Goal: Task Accomplishment & Management: Use online tool/utility

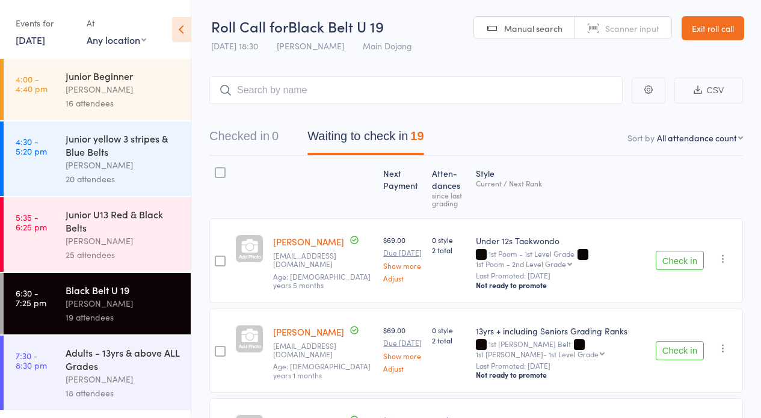
scroll to position [1, 0]
click at [680, 258] on button "Check in" at bounding box center [679, 260] width 48 height 19
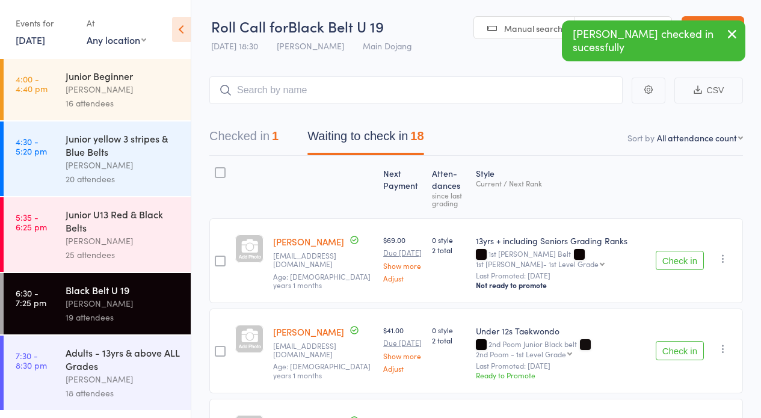
click at [688, 261] on button "Check in" at bounding box center [679, 260] width 48 height 19
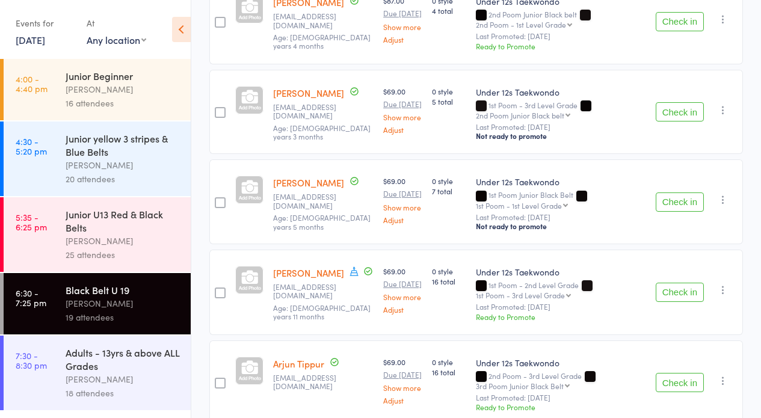
scroll to position [516, 0]
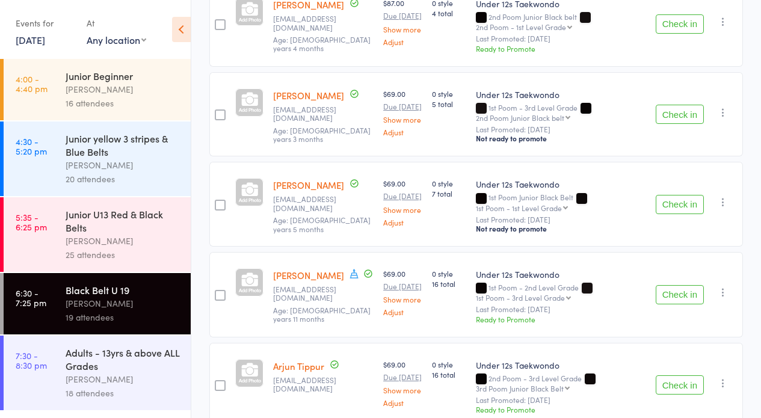
click at [672, 105] on button "Check in" at bounding box center [679, 114] width 48 height 19
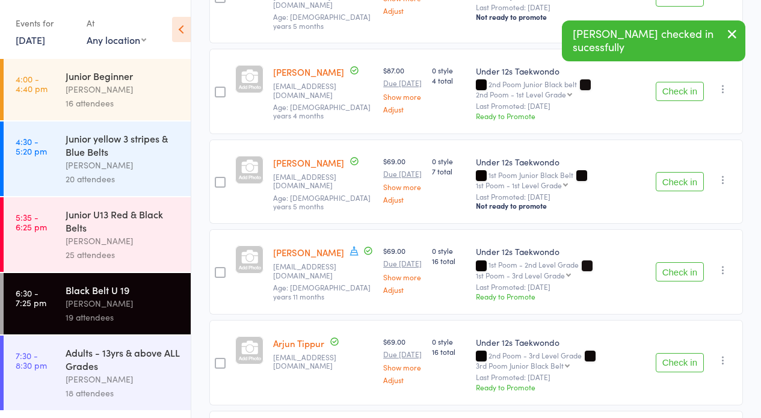
scroll to position [368, 0]
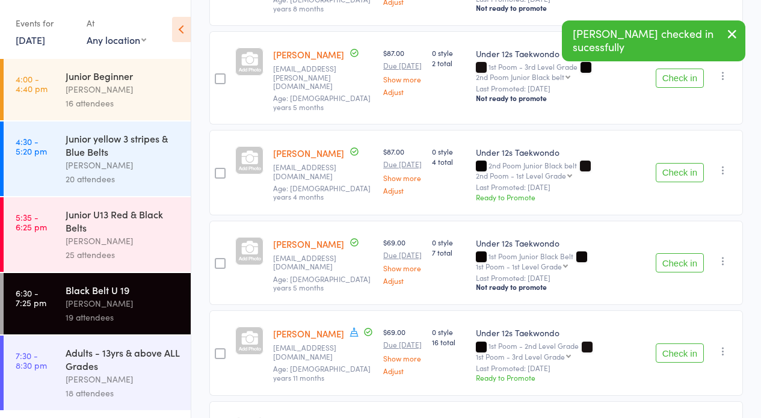
click at [697, 163] on button "Check in" at bounding box center [679, 172] width 48 height 19
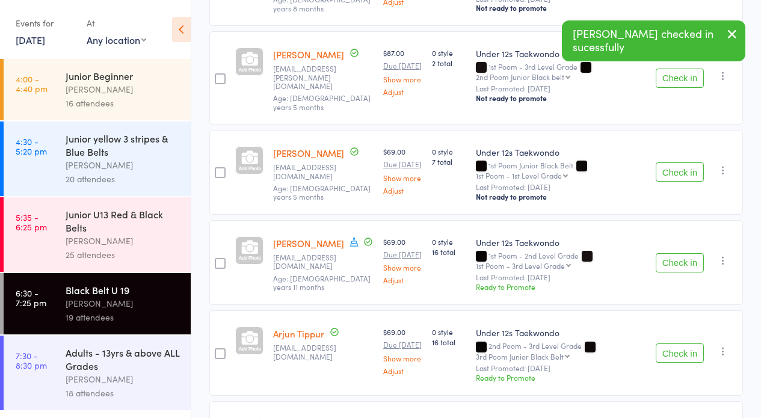
click at [673, 253] on button "Check in" at bounding box center [679, 262] width 48 height 19
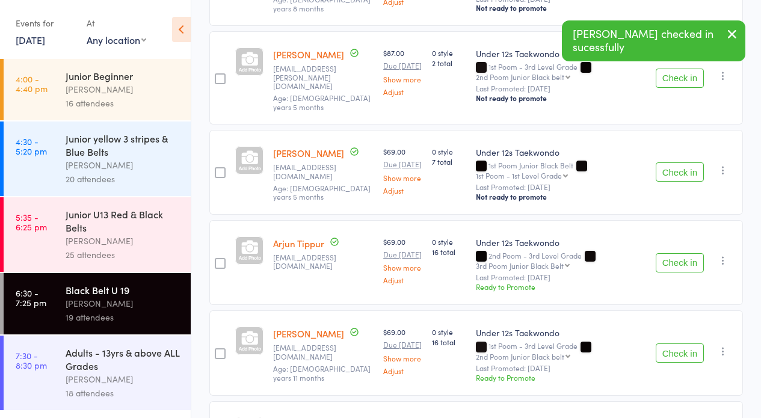
click at [660, 343] on button "Check in" at bounding box center [679, 352] width 48 height 19
click at [663, 343] on button "Check in" at bounding box center [679, 352] width 48 height 19
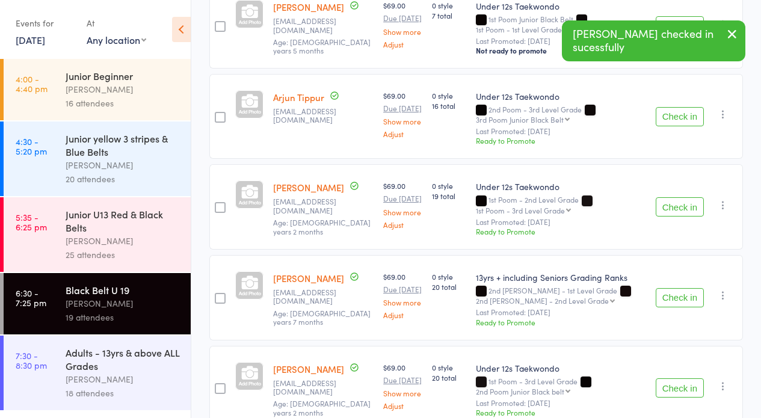
scroll to position [715, 0]
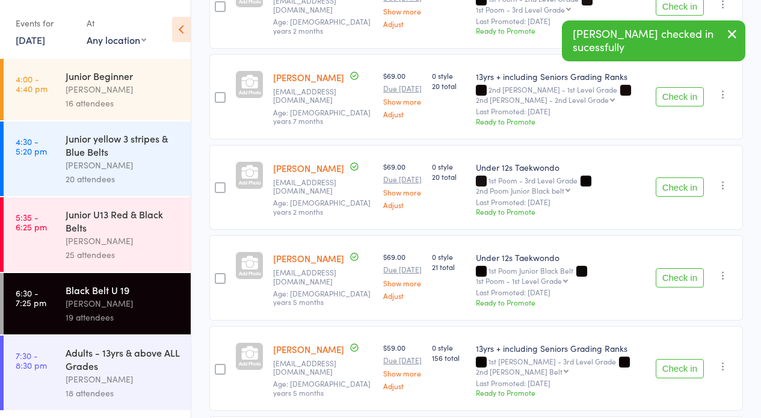
click at [676, 177] on button "Check in" at bounding box center [679, 186] width 48 height 19
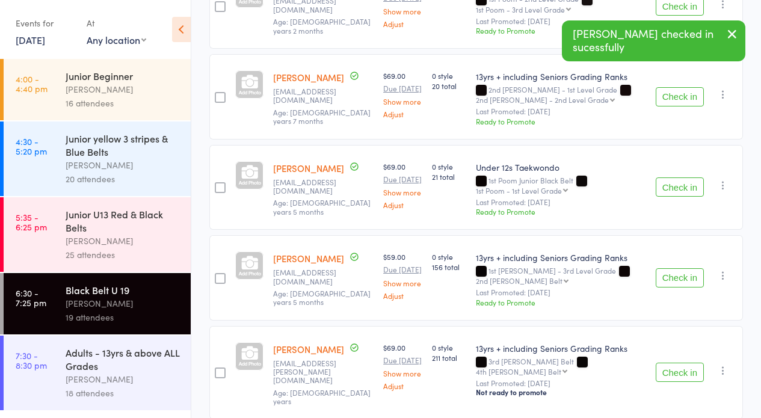
click at [681, 177] on button "Check in" at bounding box center [679, 186] width 48 height 19
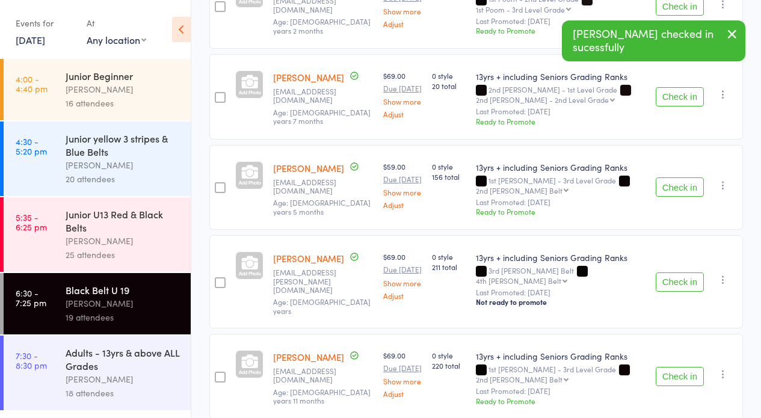
click at [678, 272] on button "Check in" at bounding box center [679, 281] width 48 height 19
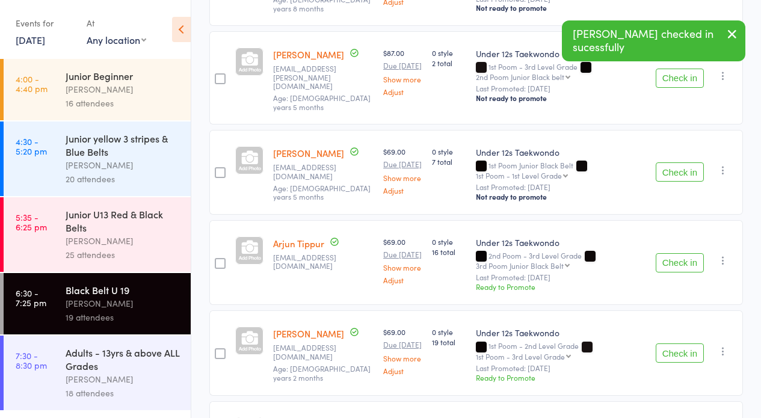
scroll to position [646, 0]
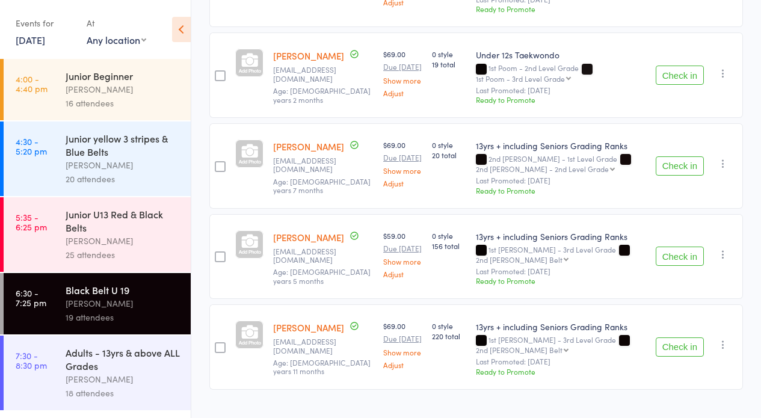
click at [688, 337] on button "Check in" at bounding box center [679, 346] width 48 height 19
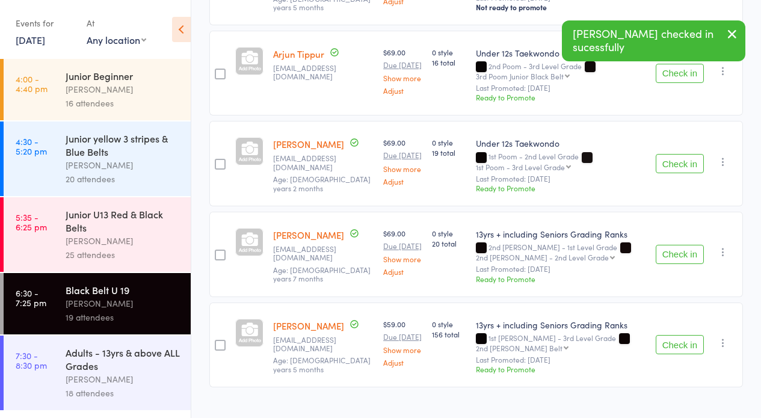
scroll to position [0, 0]
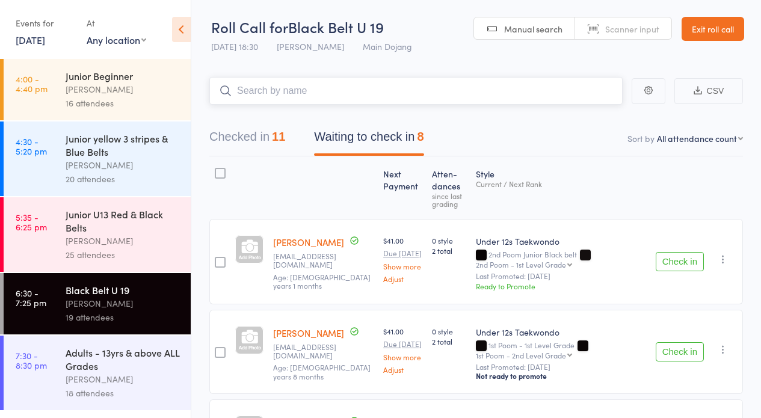
drag, startPoint x: 431, startPoint y: 98, endPoint x: 438, endPoint y: 96, distance: 6.9
click at [433, 98] on input "search" at bounding box center [415, 91] width 413 height 28
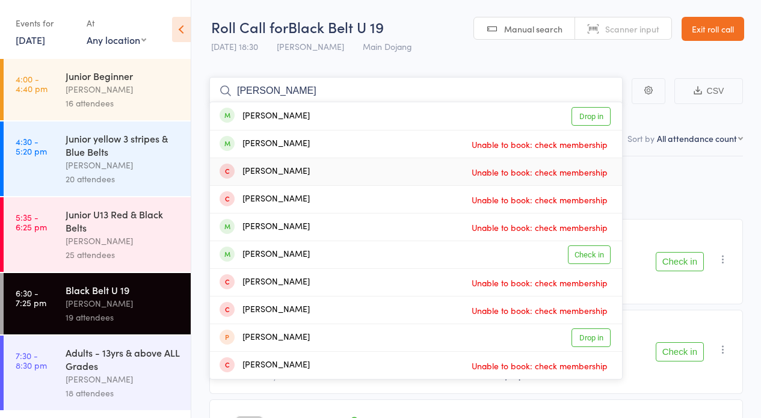
scroll to position [2, 0]
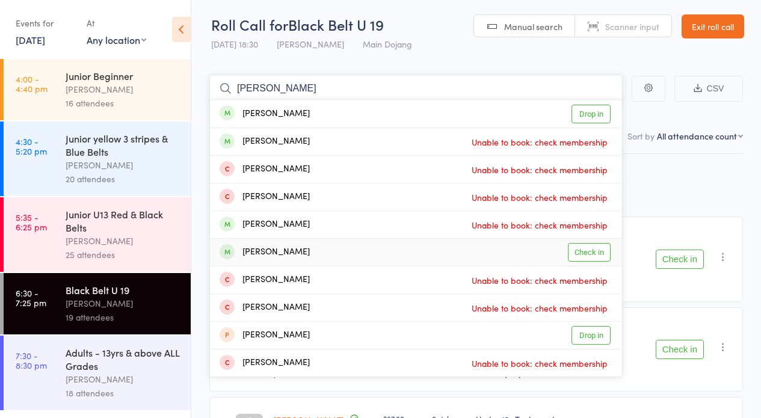
type input "harry"
click at [605, 253] on link "Check in" at bounding box center [589, 252] width 43 height 19
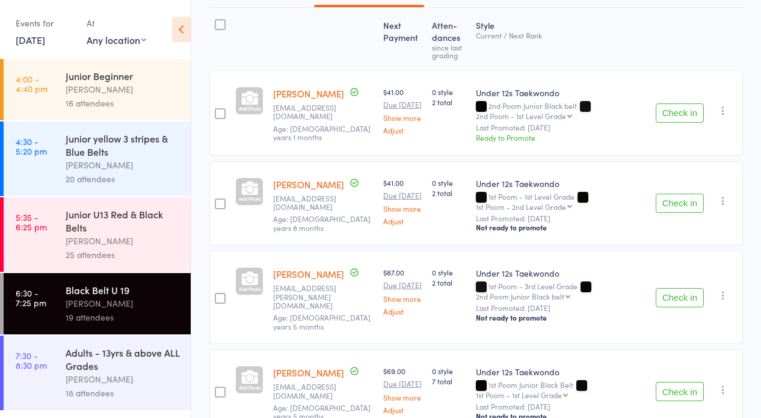
scroll to position [468, 0]
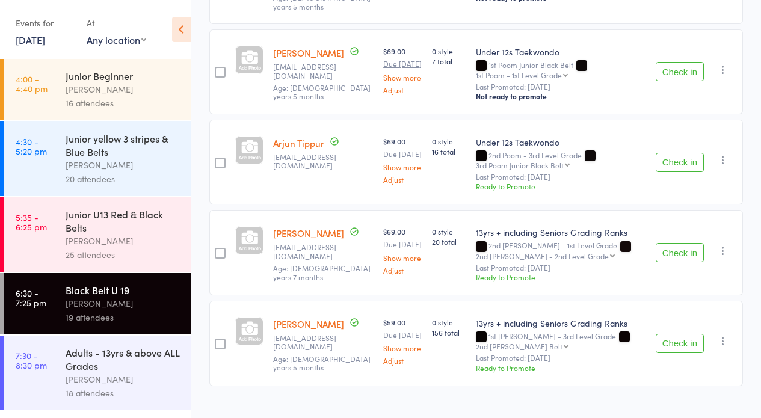
click at [658, 153] on button "Check in" at bounding box center [679, 162] width 48 height 19
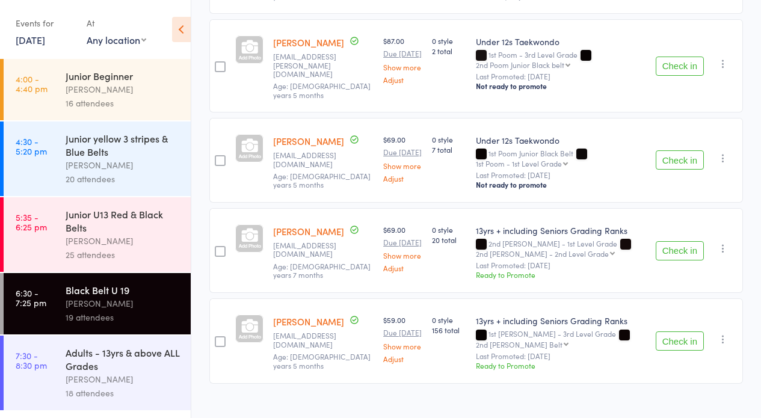
scroll to position [0, 0]
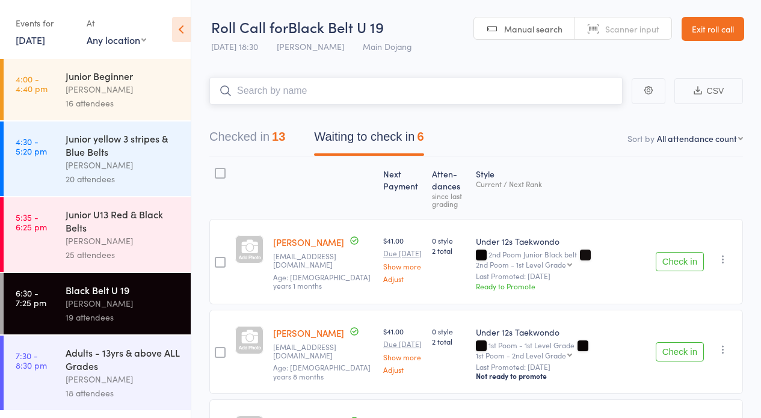
click at [596, 98] on input "search" at bounding box center [415, 91] width 413 height 28
type input "wish"
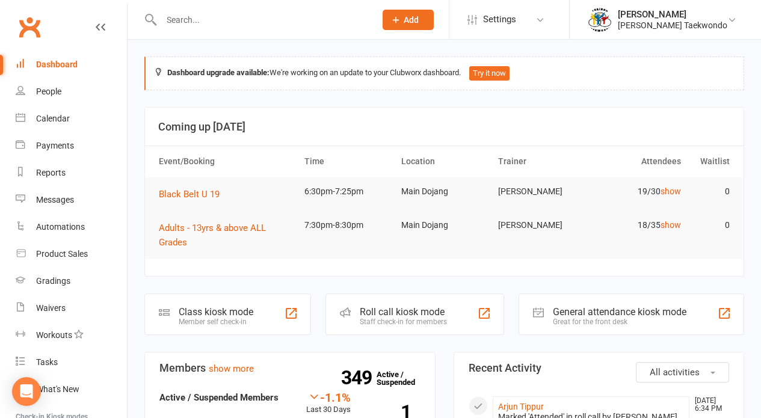
scroll to position [356, 0]
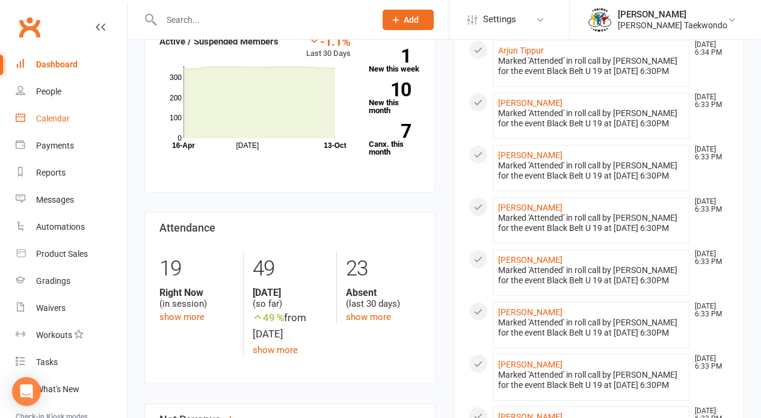
click at [44, 129] on link "Calendar" at bounding box center [71, 118] width 111 height 27
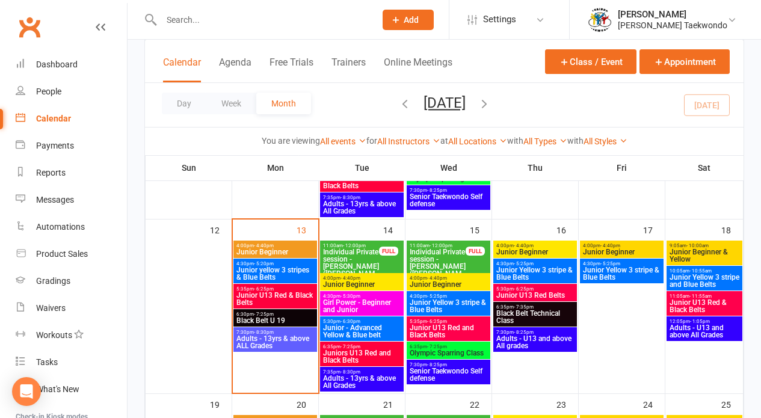
scroll to position [369, 0]
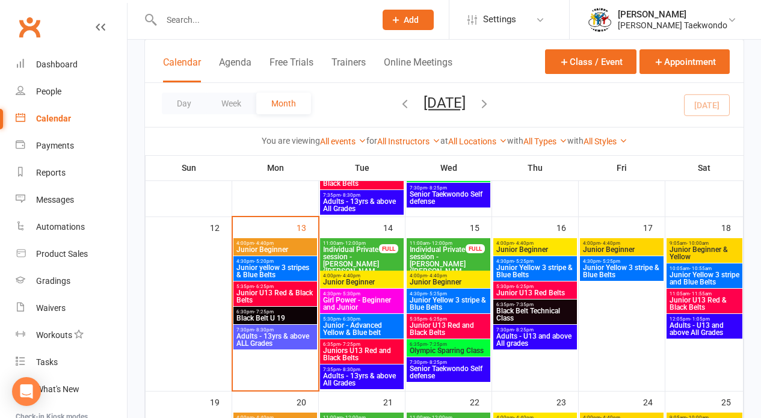
click at [279, 317] on span "Black Belt U 19" at bounding box center [275, 317] width 79 height 7
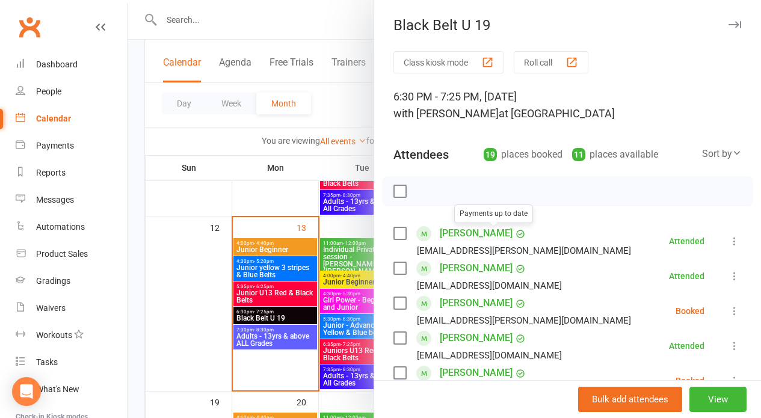
scroll to position [569, 0]
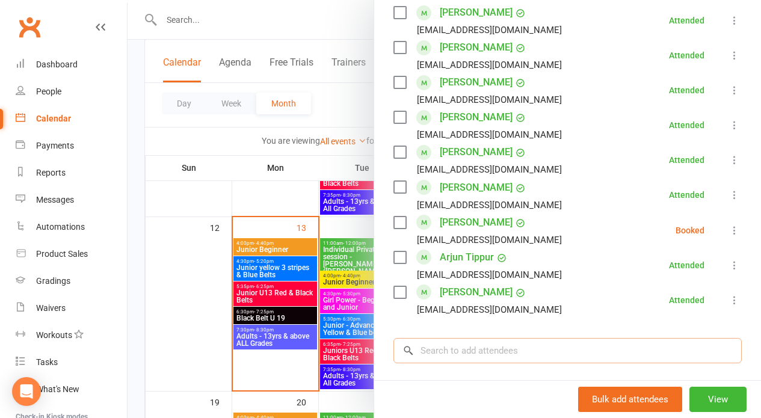
click at [482, 356] on input "search" at bounding box center [567, 350] width 348 height 25
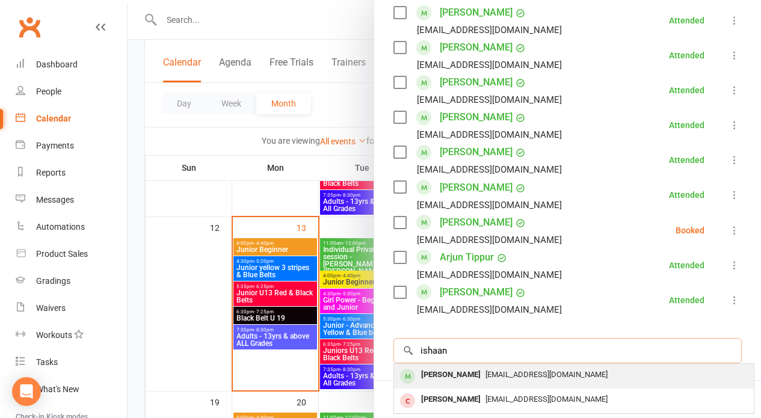
type input "ishaan"
drag, startPoint x: 626, startPoint y: 373, endPoint x: 620, endPoint y: 374, distance: 6.0
click at [620, 374] on div "[EMAIL_ADDRESS][DOMAIN_NAME]" at bounding box center [574, 374] width 350 height 17
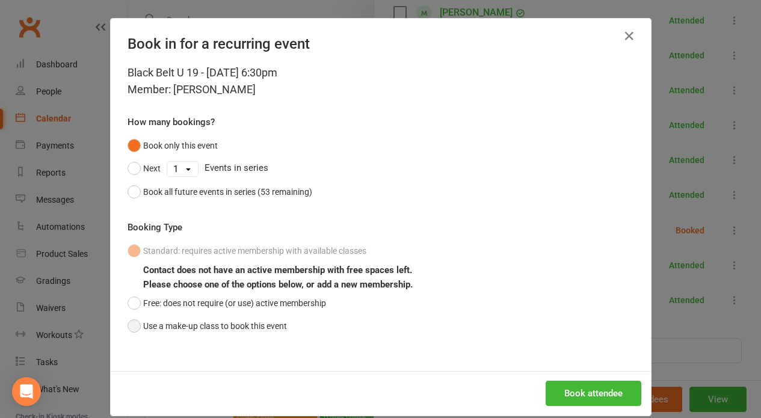
click at [253, 334] on button "Use a make-up class to book this event" at bounding box center [206, 325] width 159 height 23
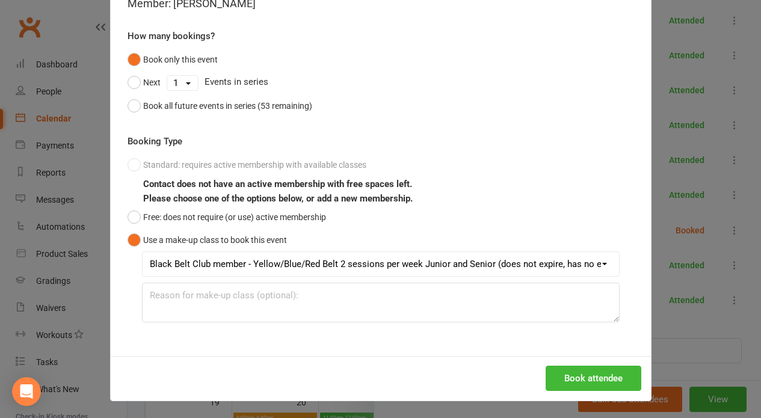
scroll to position [898, 0]
click at [593, 388] on button "Book attendee" at bounding box center [593, 378] width 96 height 25
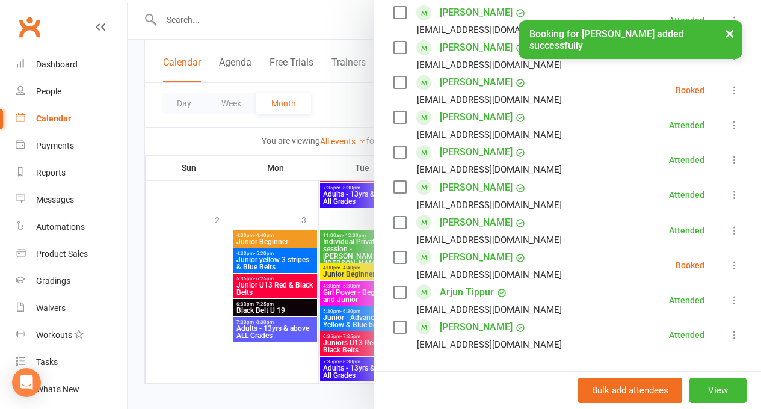
click at [263, 194] on div at bounding box center [443, 204] width 633 height 409
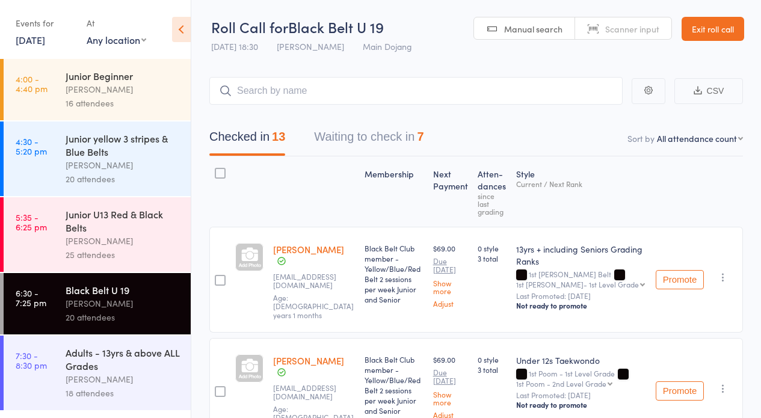
click at [335, 138] on button "Waiting to check in 7" at bounding box center [368, 140] width 109 height 32
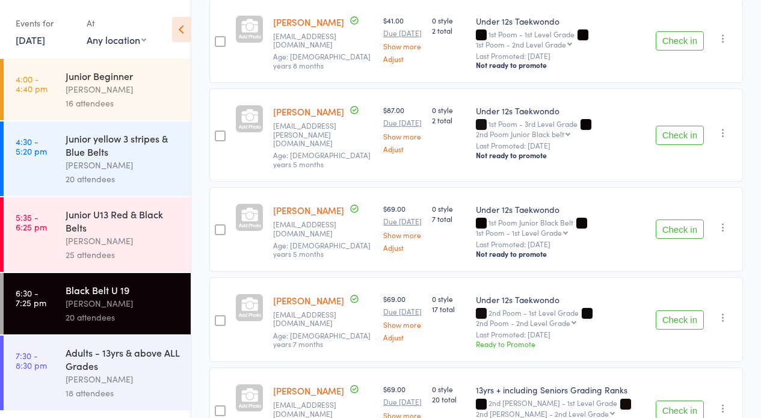
scroll to position [468, 0]
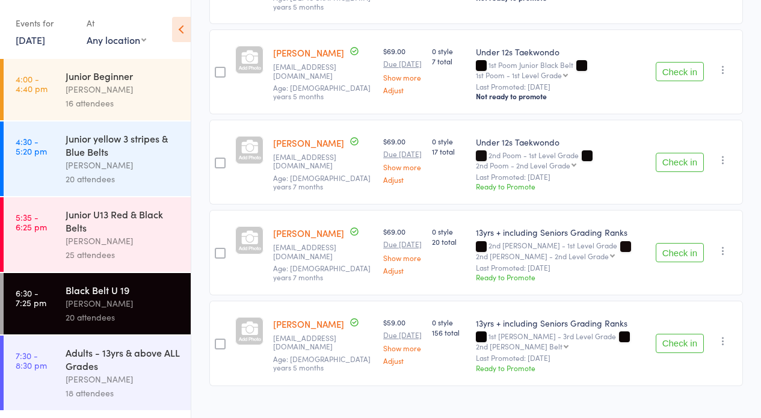
click at [669, 153] on button "Check in" at bounding box center [679, 162] width 48 height 19
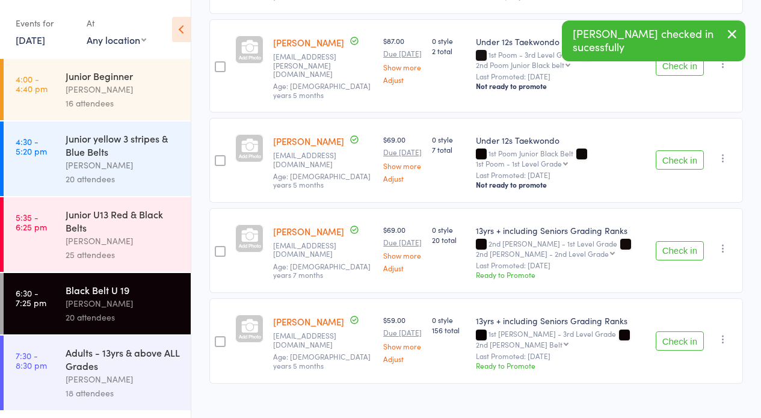
click at [679, 241] on button "Check in" at bounding box center [679, 250] width 48 height 19
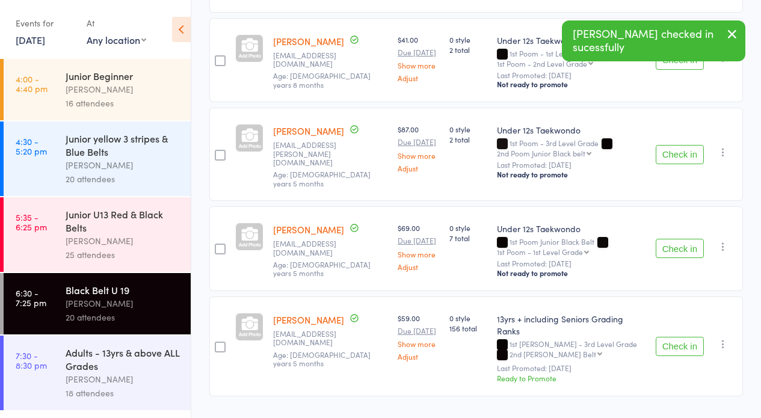
scroll to position [0, 0]
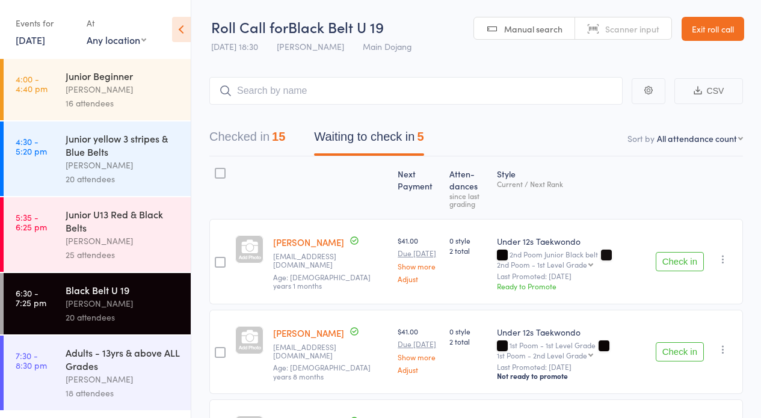
click at [216, 176] on div at bounding box center [220, 173] width 11 height 11
click at [217, 170] on input "checkbox" at bounding box center [217, 170] width 0 height 0
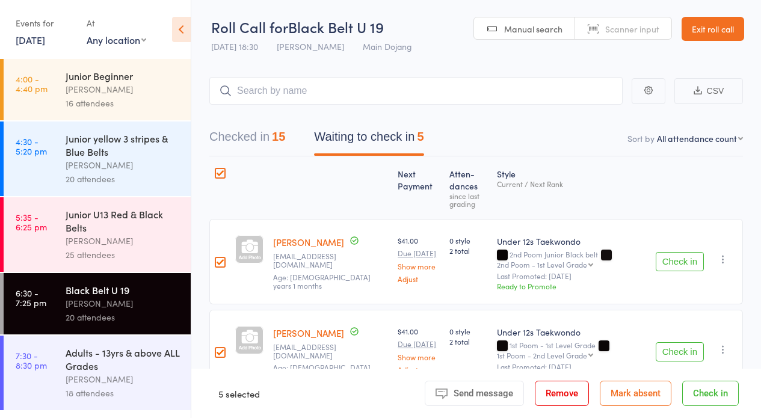
click at [623, 392] on button "Mark absent" at bounding box center [635, 393] width 72 height 25
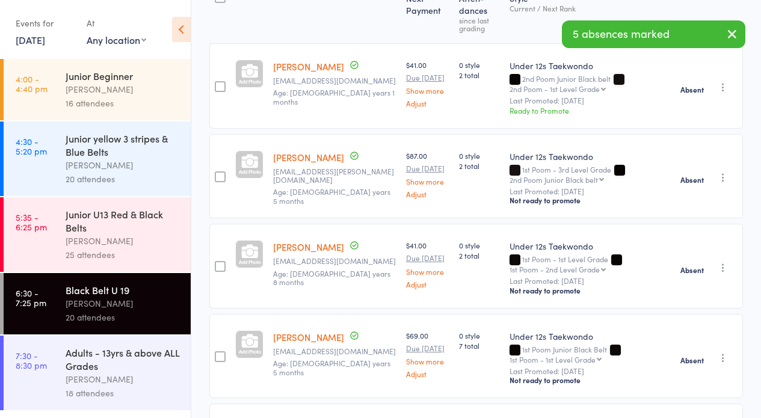
scroll to position [177, 0]
